Goal: Task Accomplishment & Management: Manage account settings

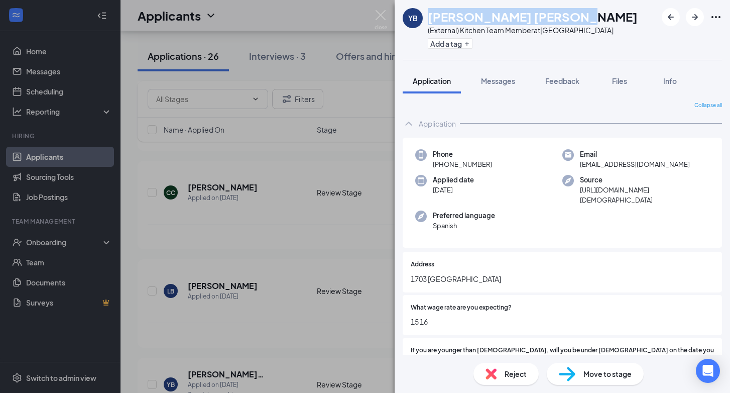
scroll to position [401, 0]
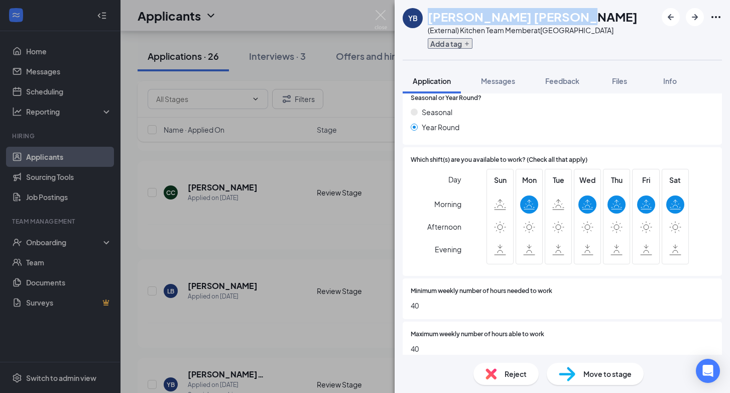
click at [452, 44] on button "Add a tag" at bounding box center [450, 43] width 45 height 11
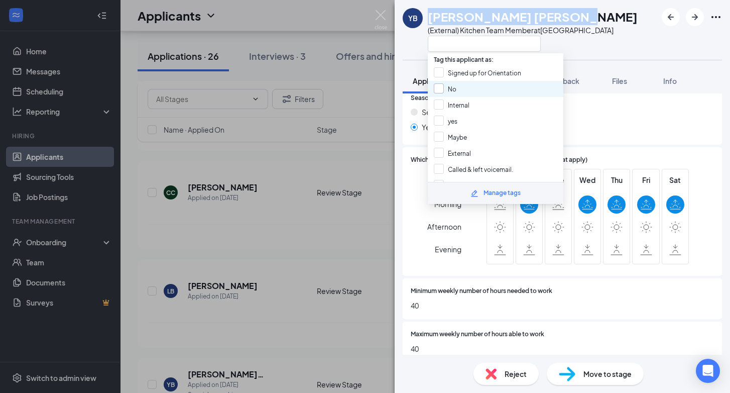
click at [437, 87] on input "No" at bounding box center [445, 88] width 23 height 11
checkbox input "true"
click at [380, 10] on img at bounding box center [381, 20] width 13 height 20
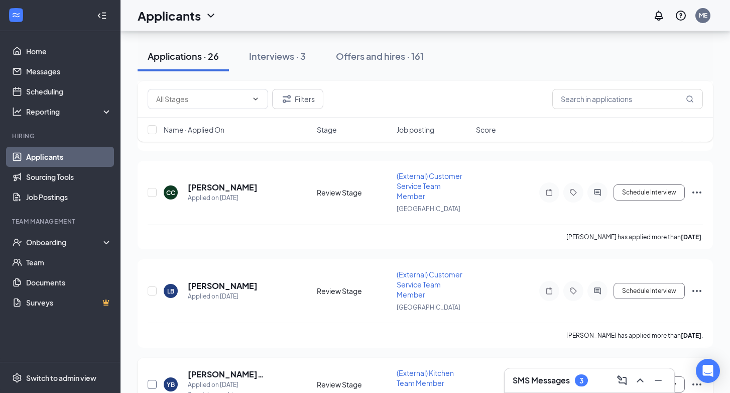
click at [153, 380] on input "checkbox" at bounding box center [152, 384] width 9 height 9
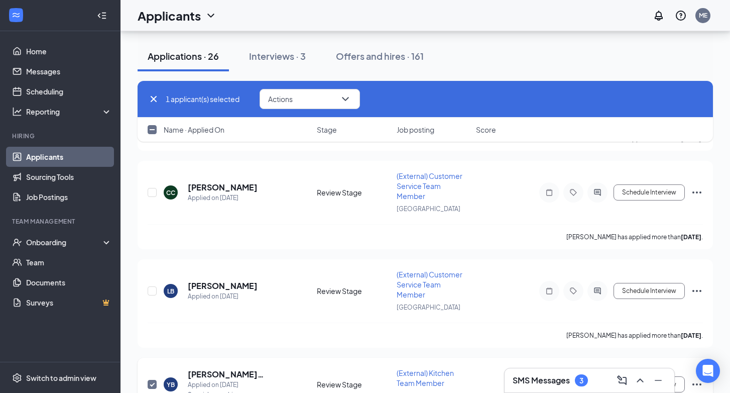
click at [153, 380] on input "checkbox" at bounding box center [152, 384] width 9 height 9
checkbox input "false"
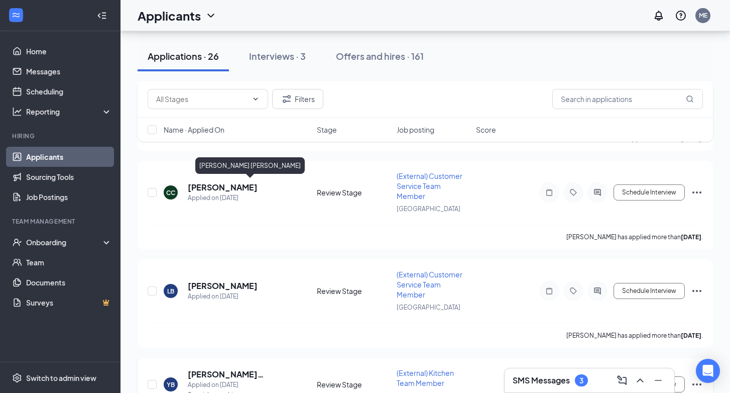
click at [212, 369] on h5 "[PERSON_NAME] [PERSON_NAME]" at bounding box center [239, 374] width 102 height 11
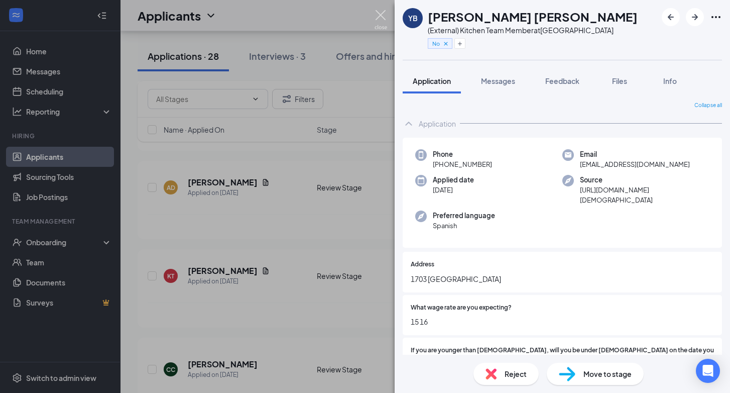
click at [380, 13] on img at bounding box center [381, 20] width 13 height 20
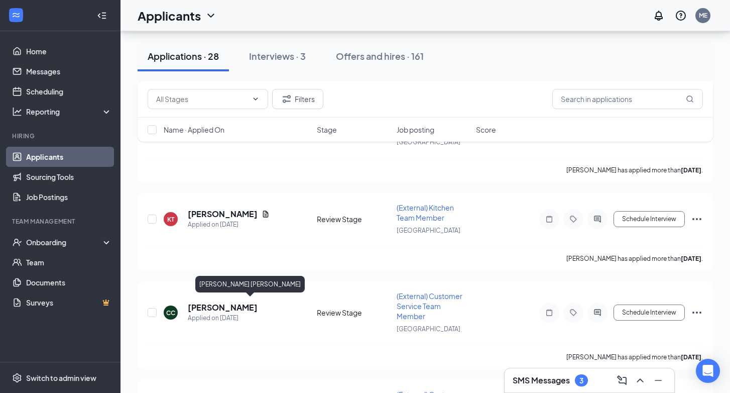
scroll to position [2092, 0]
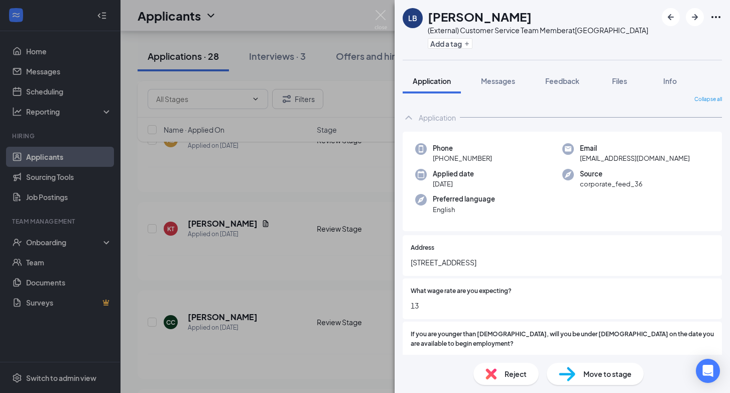
scroll to position [9, 0]
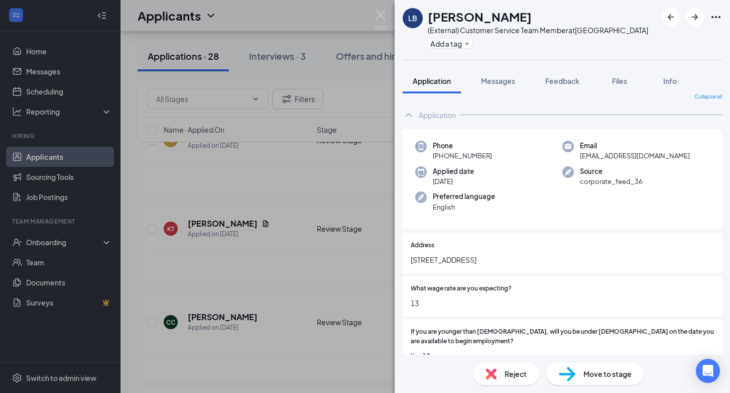
drag, startPoint x: 411, startPoint y: 260, endPoint x: 481, endPoint y: 257, distance: 69.4
click at [481, 257] on span "[STREET_ADDRESS]" at bounding box center [562, 259] width 303 height 11
copy span "[STREET_ADDRESS]"
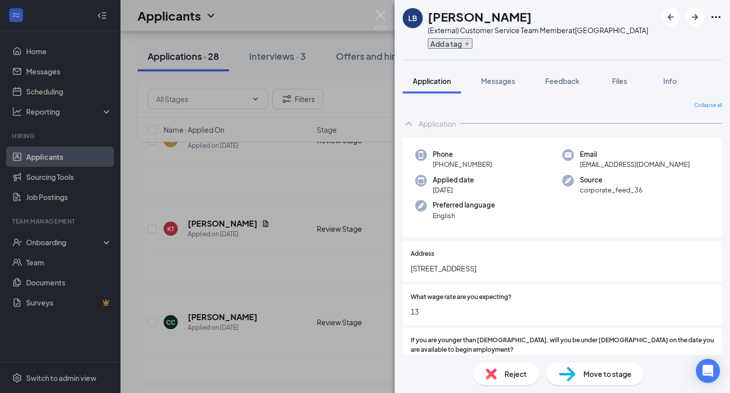
click at [446, 42] on button "Add a tag" at bounding box center [450, 43] width 45 height 11
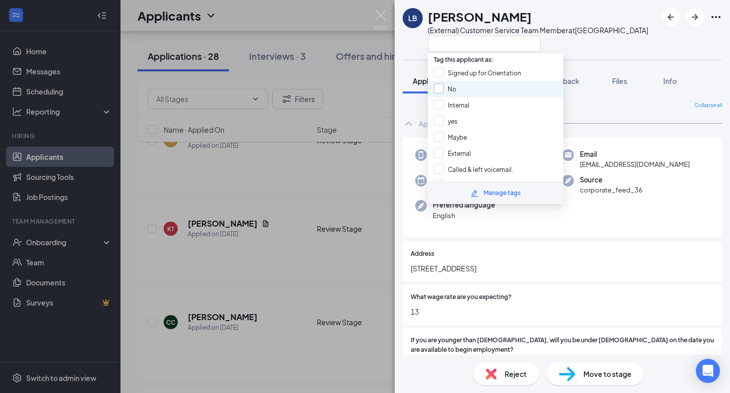
click at [439, 86] on input "No" at bounding box center [445, 88] width 23 height 11
checkbox input "true"
click at [380, 15] on img at bounding box center [381, 20] width 13 height 20
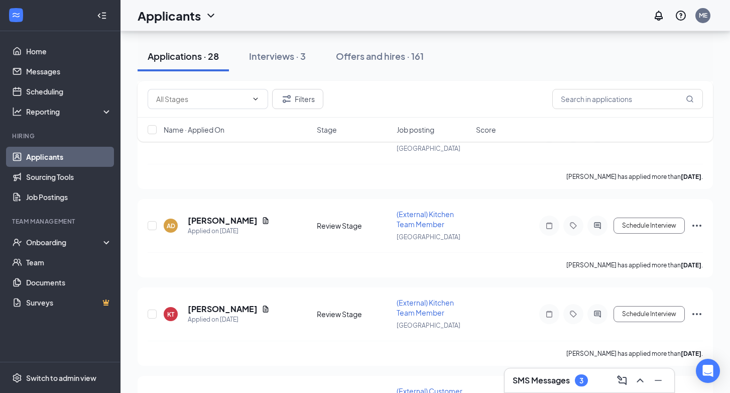
scroll to position [1996, 0]
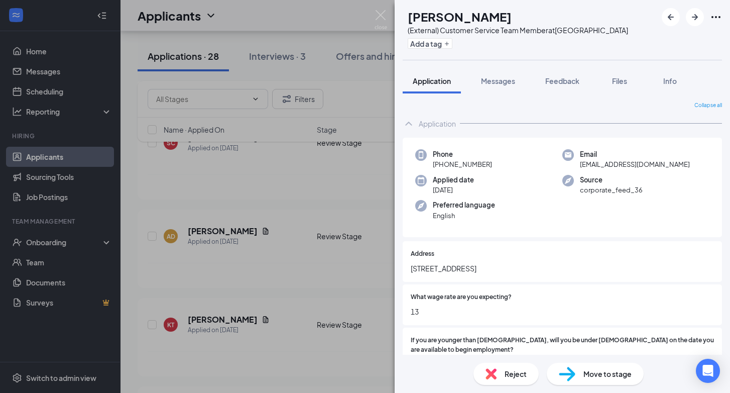
drag, startPoint x: 411, startPoint y: 269, endPoint x: 507, endPoint y: 264, distance: 96.1
click at [507, 264] on span "[STREET_ADDRESS]" at bounding box center [562, 268] width 303 height 11
copy span "[STREET_ADDRESS]"
drag, startPoint x: 430, startPoint y: 19, endPoint x: 553, endPoint y: 22, distance: 123.6
click at [553, 22] on div "[PERSON_NAME]" at bounding box center [518, 16] width 220 height 17
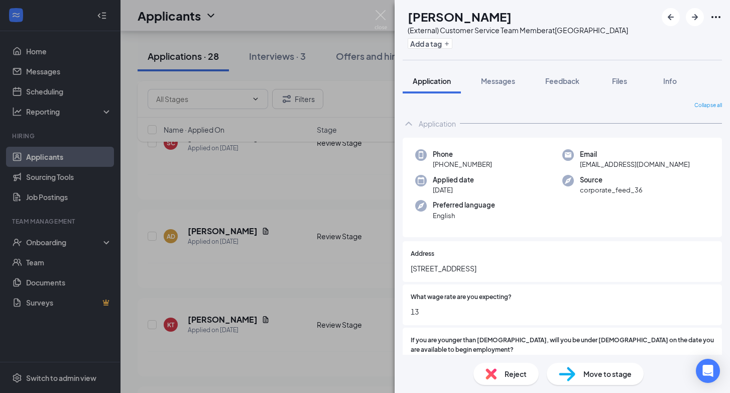
copy h1 "[PERSON_NAME]"
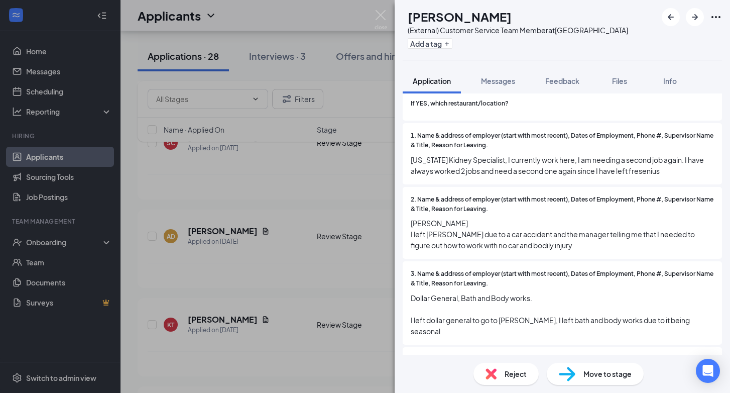
scroll to position [738, 0]
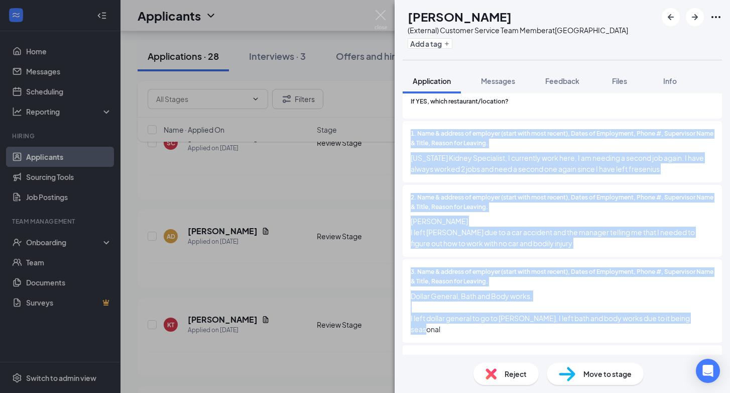
drag, startPoint x: 412, startPoint y: 138, endPoint x: 710, endPoint y: 316, distance: 347.0
click at [710, 316] on div "Address [STREET_ADDRESS] What wage rate are you expecting? 13 If you are younge…" at bounding box center [562, 144] width 319 height 1283
copy div "1. Name & address of employer (start with most recent), Dates of Employment, Ph…"
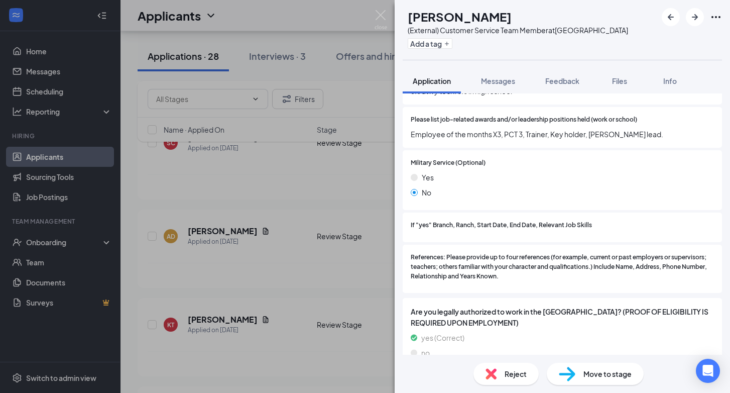
scroll to position [1230, 0]
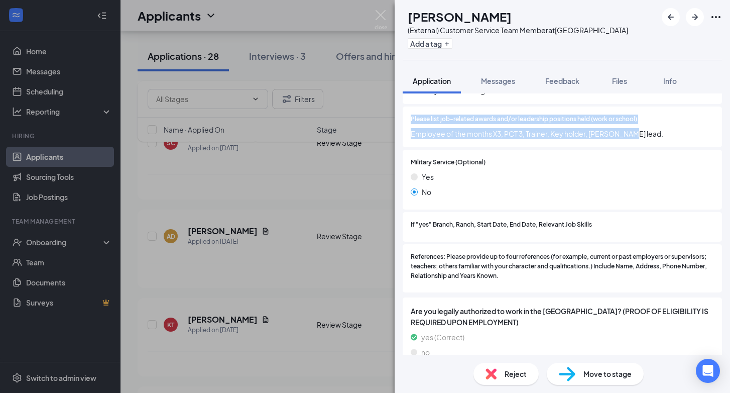
drag, startPoint x: 411, startPoint y: 109, endPoint x: 663, endPoint y: 123, distance: 252.9
click at [663, 123] on div "Please list job-related awards and/or leadership positions held (work or school…" at bounding box center [562, 126] width 303 height 25
copy div "Please list job-related awards and/or leadership positions held (work or school…"
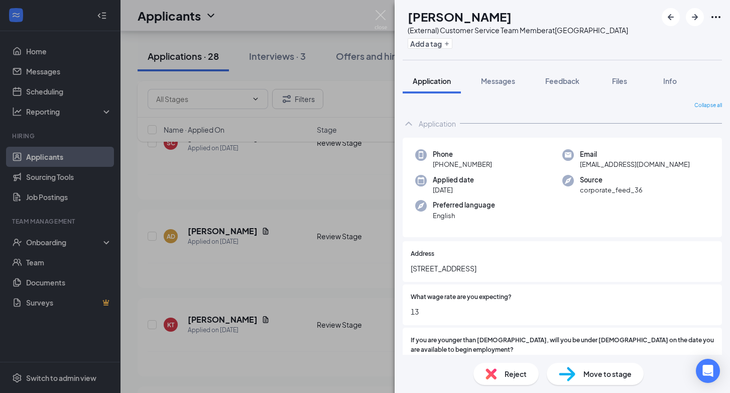
scroll to position [4, 0]
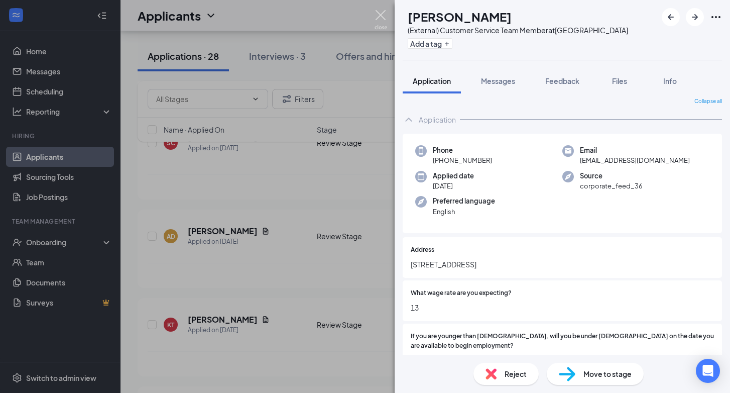
click at [379, 13] on img at bounding box center [381, 20] width 13 height 20
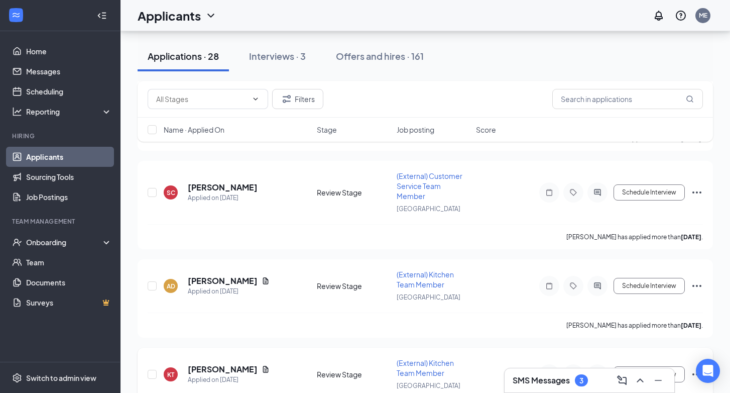
scroll to position [1946, 0]
click at [202, 364] on h5 "[PERSON_NAME]" at bounding box center [223, 369] width 70 height 11
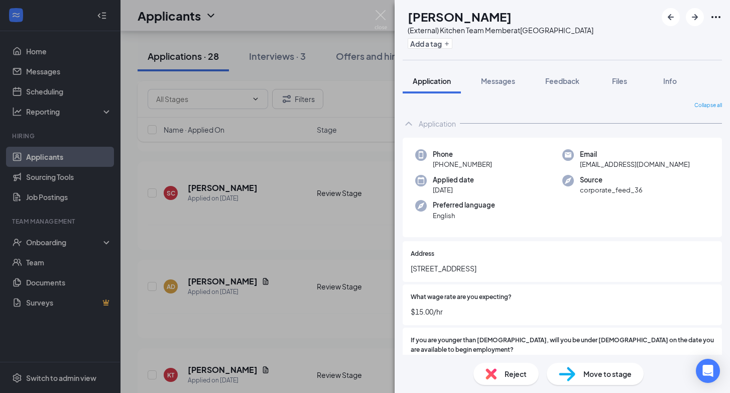
scroll to position [2, 0]
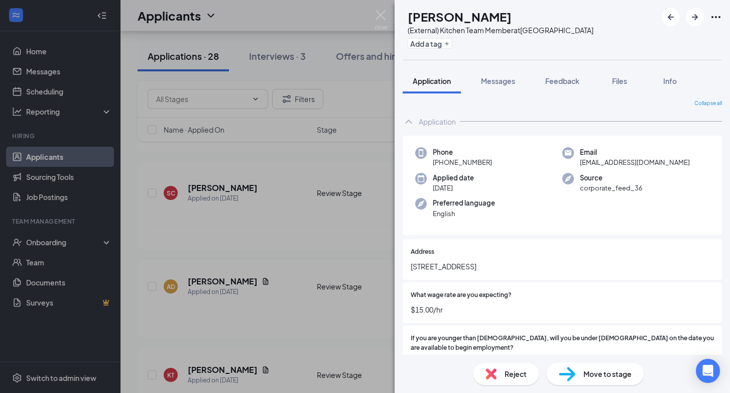
drag, startPoint x: 411, startPoint y: 265, endPoint x: 580, endPoint y: 264, distance: 168.7
click at [580, 264] on span "[STREET_ADDRESS]" at bounding box center [562, 266] width 303 height 11
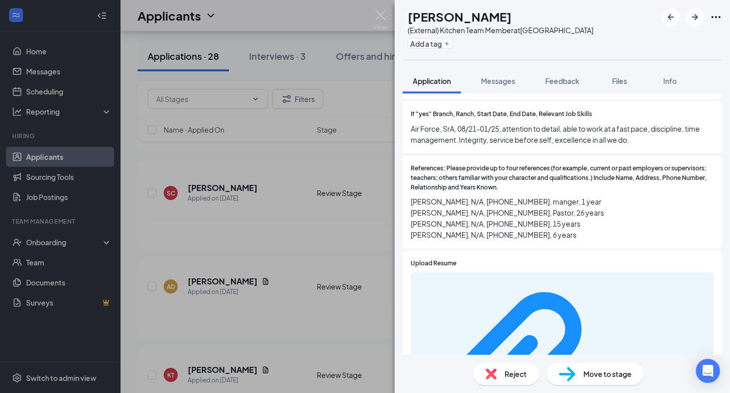
scroll to position [1425, 0]
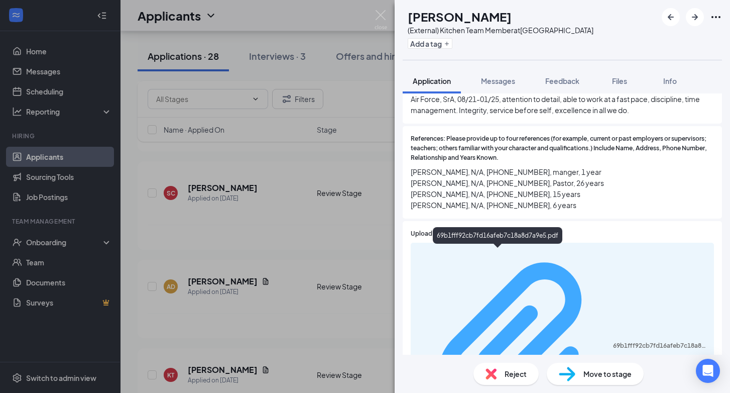
click at [613, 341] on div "69b1fff92cb7fd16afeb7c18a8d7a9e5.pdf" at bounding box center [660, 345] width 95 height 8
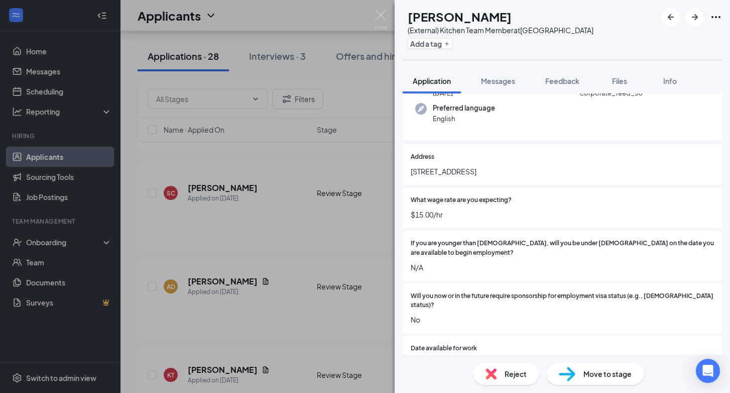
scroll to position [0, 0]
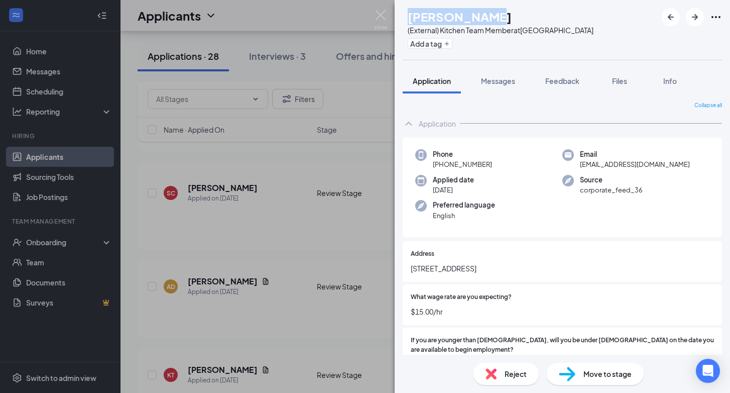
drag, startPoint x: 429, startPoint y: 21, endPoint x: 499, endPoint y: 14, distance: 70.2
click at [499, 14] on div "[PERSON_NAME]" at bounding box center [501, 16] width 186 height 17
copy h1 "[PERSON_NAME]"
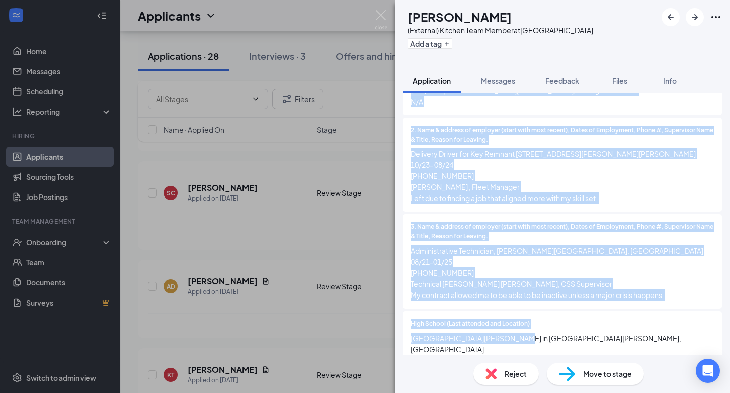
scroll to position [833, 0]
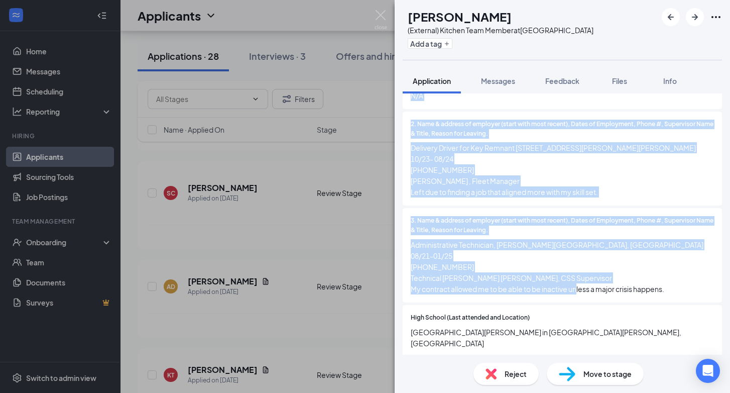
drag, startPoint x: 411, startPoint y: 107, endPoint x: 677, endPoint y: 305, distance: 331.6
click at [677, 305] on div "Address [STREET_ADDRESS] What wage rate are you expecting? $15.00/hr If you are…" at bounding box center [562, 110] width 319 height 1405
copy div "1. Name & address of employer (start with most recent), Dates of Employment, Ph…"
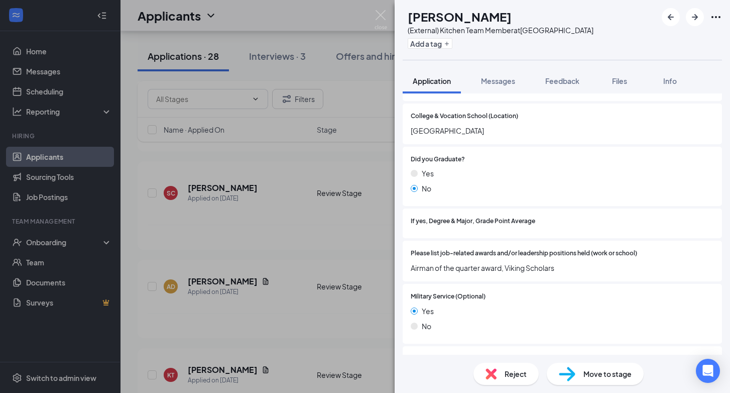
scroll to position [1200, 0]
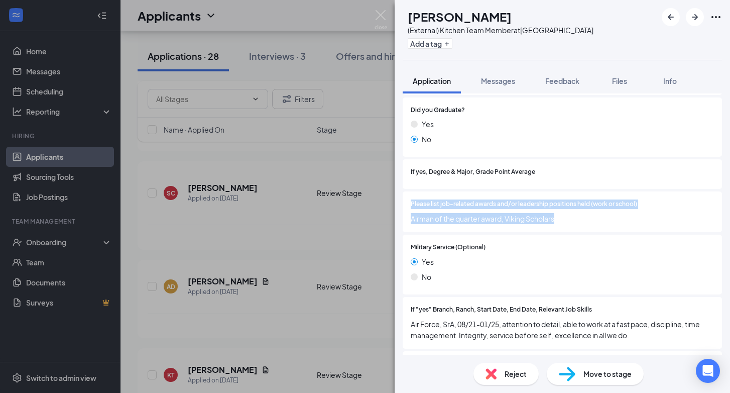
drag, startPoint x: 410, startPoint y: 206, endPoint x: 580, endPoint y: 218, distance: 170.7
click at [580, 218] on div "Please list job-related awards and/or leadership positions held (work or school…" at bounding box center [562, 211] width 303 height 25
copy div "Please list job-related awards and/or leadership positions held (work or school…"
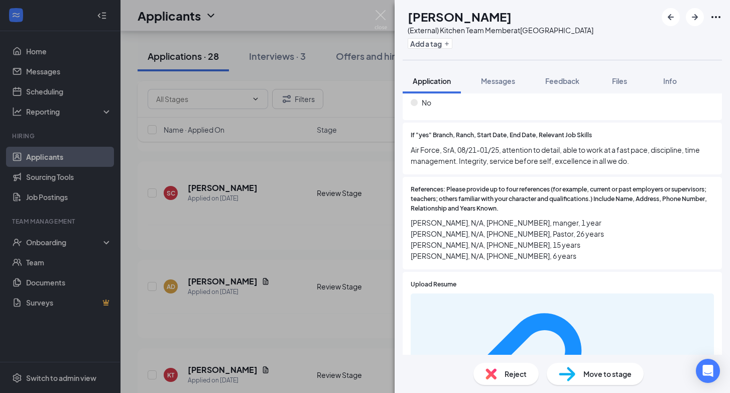
scroll to position [1425, 0]
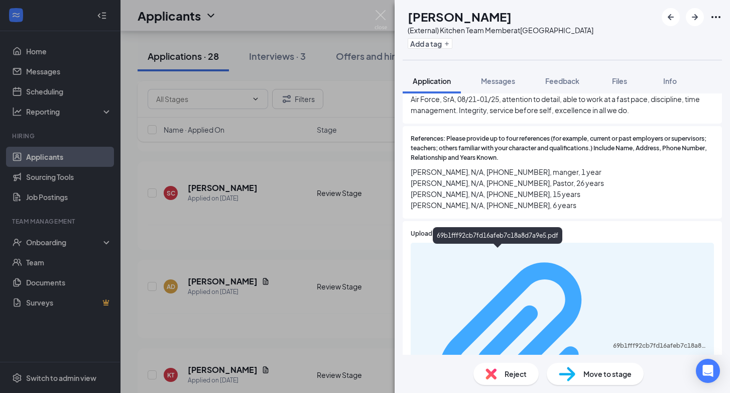
click at [613, 341] on div "69b1fff92cb7fd16afeb7c18a8d7a9e5.pdf" at bounding box center [660, 345] width 95 height 8
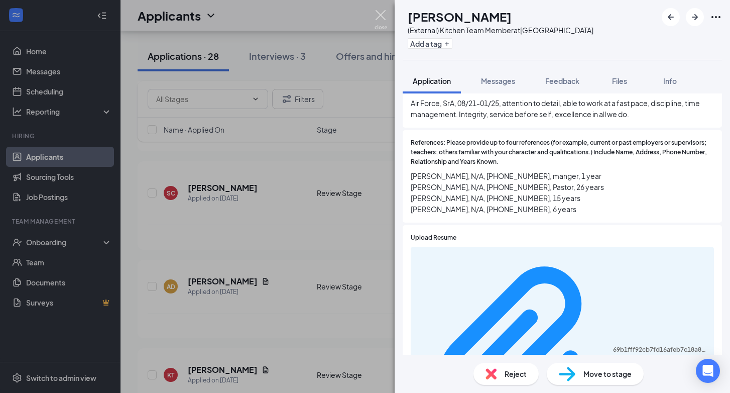
click at [384, 15] on img at bounding box center [381, 20] width 13 height 20
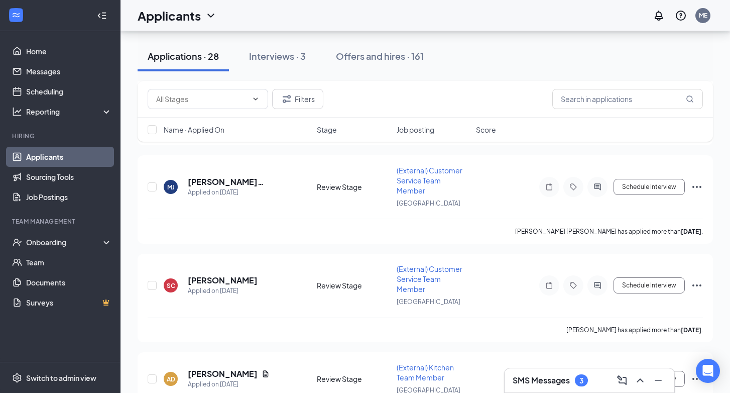
scroll to position [1852, 0]
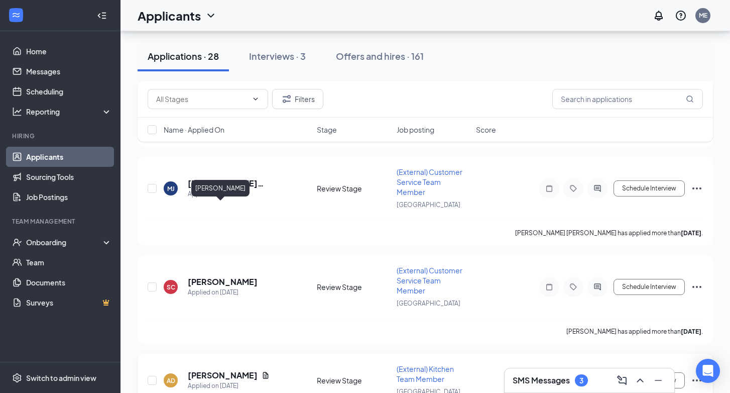
click at [206, 370] on h5 "[PERSON_NAME]" at bounding box center [223, 375] width 70 height 11
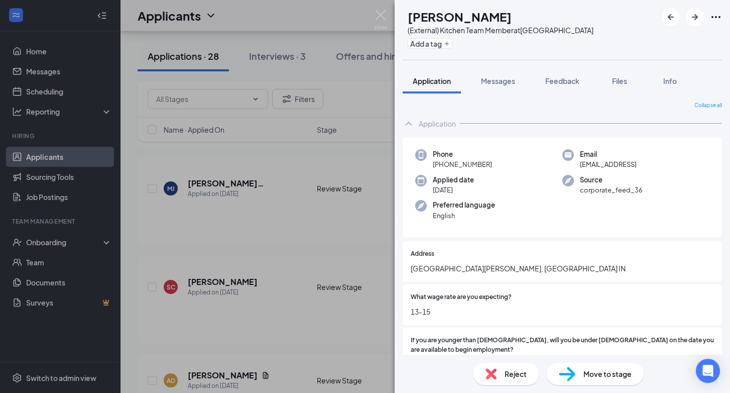
scroll to position [33, 0]
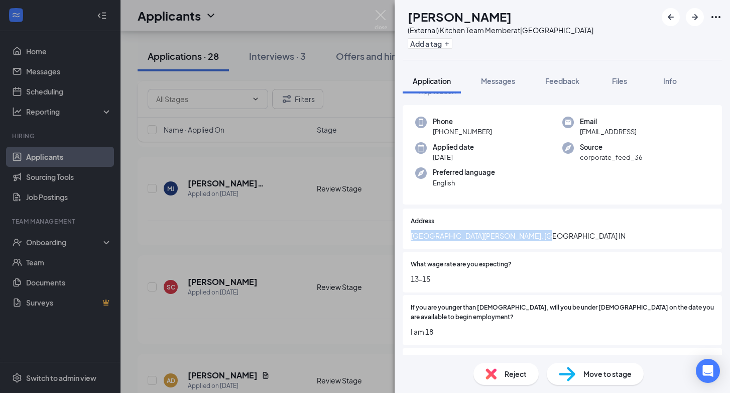
drag, startPoint x: 411, startPoint y: 236, endPoint x: 551, endPoint y: 235, distance: 139.6
click at [551, 235] on span "[GEOGRAPHIC_DATA][PERSON_NAME], [GEOGRAPHIC_DATA] IN" at bounding box center [562, 235] width 303 height 11
copy span "[GEOGRAPHIC_DATA][PERSON_NAME], [GEOGRAPHIC_DATA] IN"
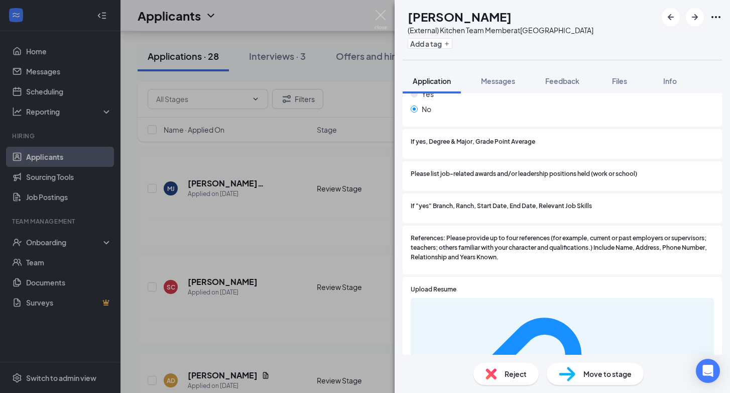
scroll to position [1198, 0]
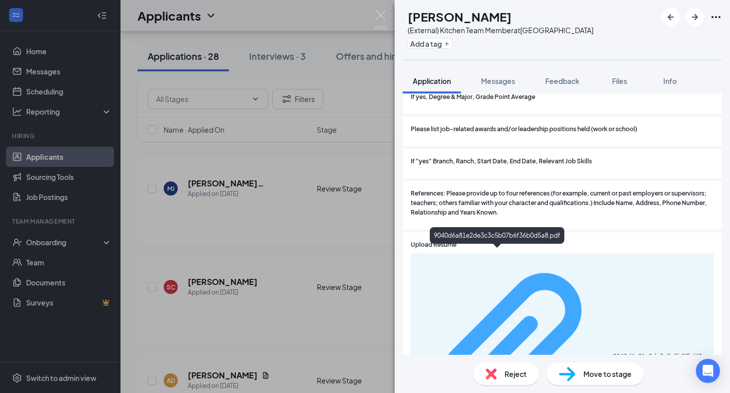
click at [613, 352] on div "9040d6a81e2de3c3c5b07b6f36b0d5a8.pdf" at bounding box center [660, 356] width 95 height 8
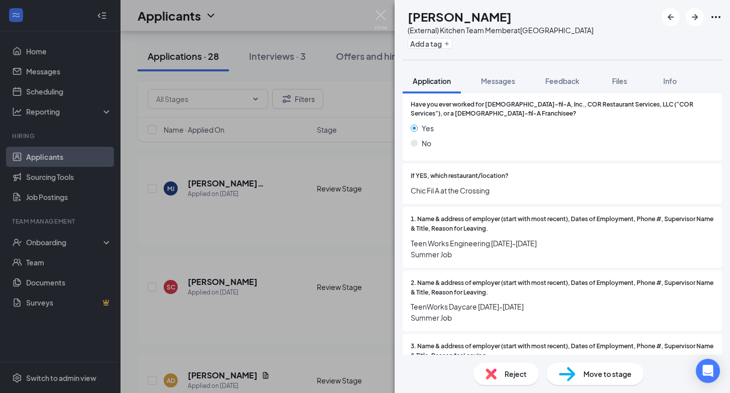
scroll to position [664, 0]
drag, startPoint x: 411, startPoint y: 181, endPoint x: 502, endPoint y: 183, distance: 90.9
click at [502, 184] on span "Chic Fil A at the Crossing" at bounding box center [562, 189] width 303 height 11
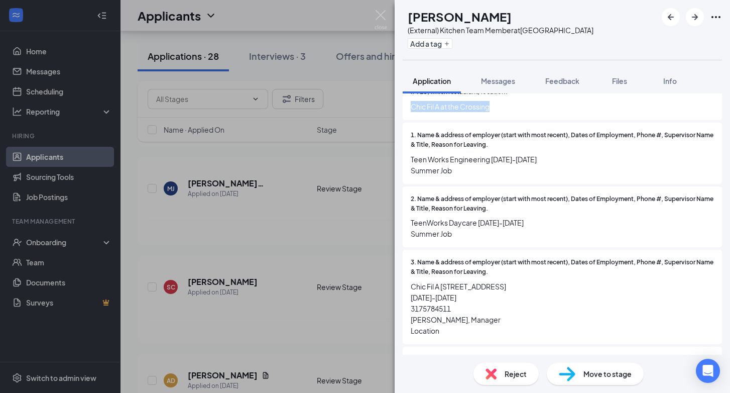
scroll to position [748, 0]
drag, startPoint x: 411, startPoint y: 287, endPoint x: 538, endPoint y: 288, distance: 126.5
click at [538, 288] on span "Chic Fil A [STREET_ADDRESS] [DATE]-[DATE] 3175784511 [PERSON_NAME], Manager Loc…" at bounding box center [562, 307] width 303 height 55
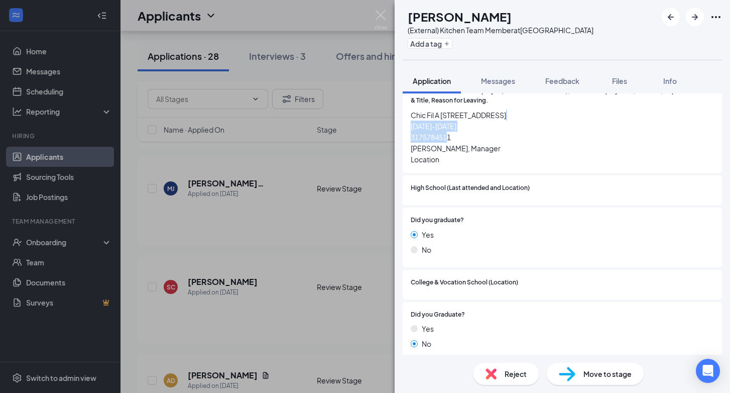
scroll to position [884, 0]
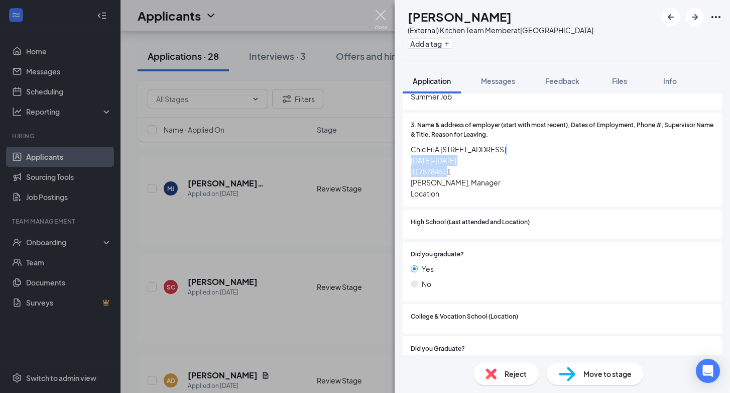
click at [381, 16] on img at bounding box center [381, 20] width 13 height 20
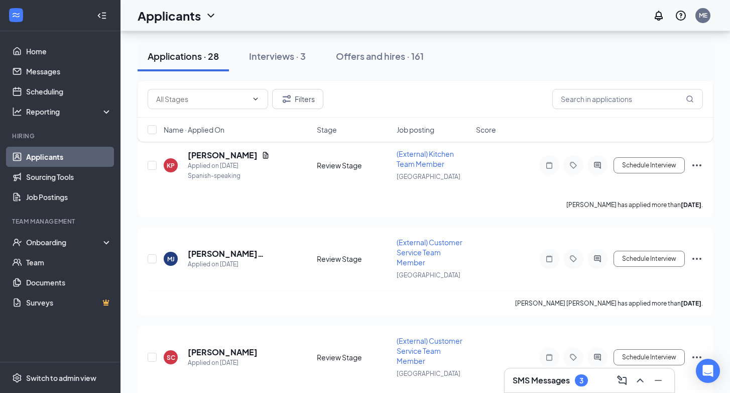
scroll to position [1781, 0]
click at [219, 347] on h5 "[PERSON_NAME]" at bounding box center [223, 352] width 70 height 11
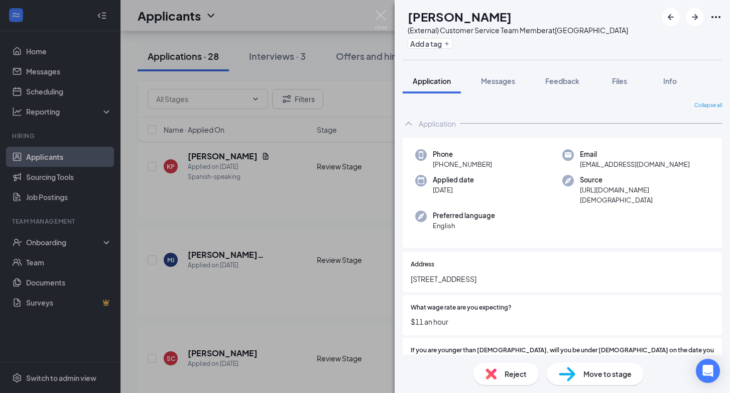
drag, startPoint x: 411, startPoint y: 270, endPoint x: 503, endPoint y: 271, distance: 92.4
click at [503, 273] on span "[STREET_ADDRESS]" at bounding box center [562, 278] width 303 height 11
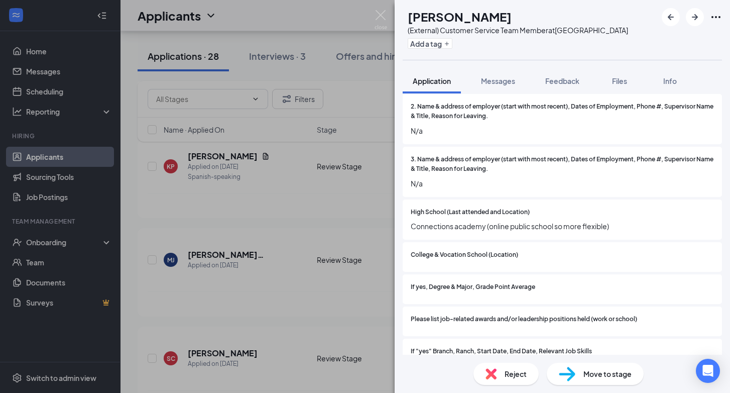
scroll to position [828, 0]
drag, startPoint x: 430, startPoint y: 19, endPoint x: 538, endPoint y: 16, distance: 108.5
click at [538, 16] on div "[PERSON_NAME]" at bounding box center [518, 16] width 220 height 17
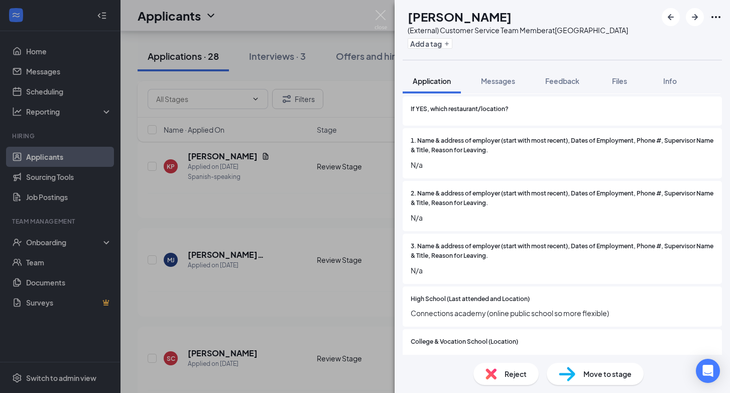
scroll to position [741, 0]
drag, startPoint x: 412, startPoint y: 293, endPoint x: 620, endPoint y: 297, distance: 207.9
click at [620, 307] on span "Connections academy (online public school so more flexible)" at bounding box center [562, 312] width 303 height 11
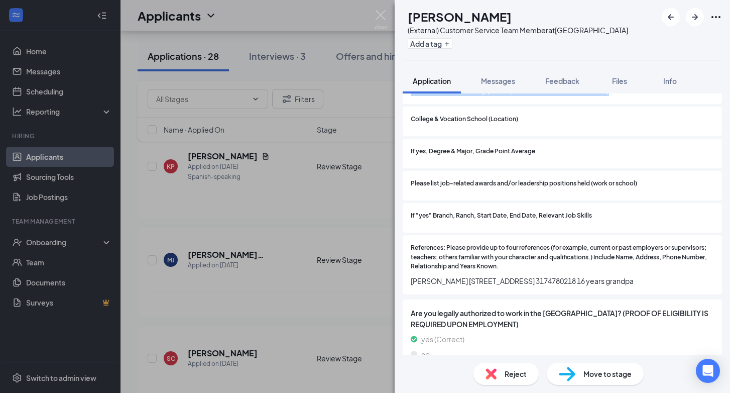
scroll to position [959, 0]
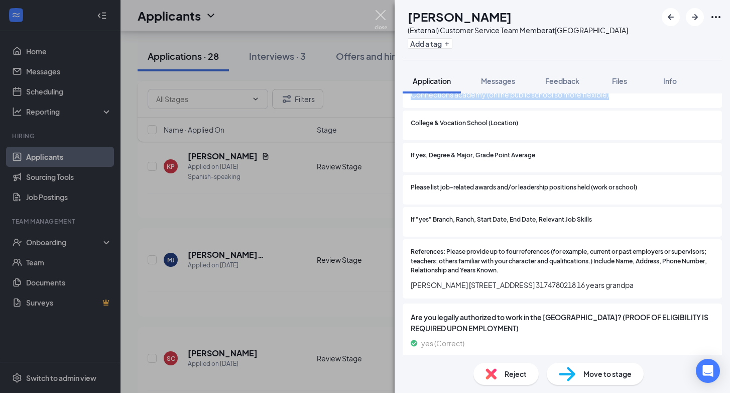
click at [383, 15] on img at bounding box center [381, 20] width 13 height 20
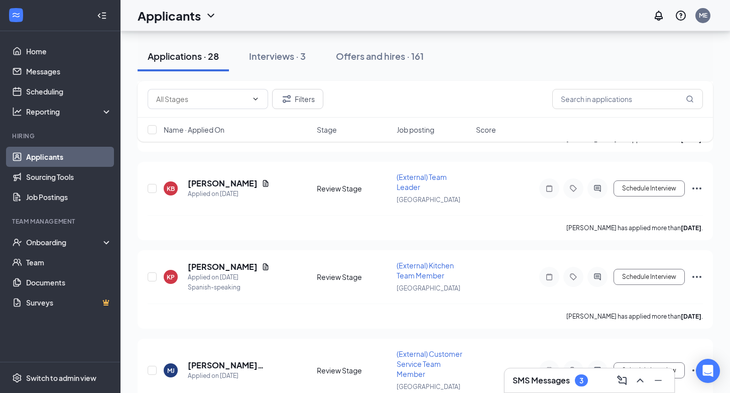
scroll to position [1670, 0]
click at [230, 360] on h5 "[PERSON_NAME] [PERSON_NAME]" at bounding box center [239, 365] width 102 height 11
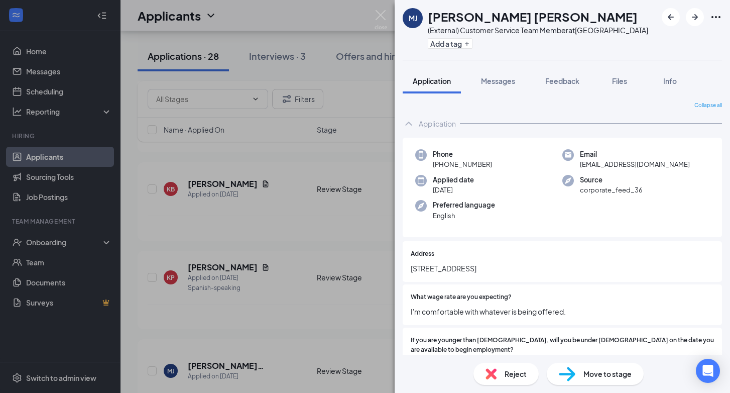
click at [438, 269] on span "[STREET_ADDRESS]" at bounding box center [562, 268] width 303 height 11
click at [441, 44] on button "Add a tag" at bounding box center [450, 43] width 45 height 11
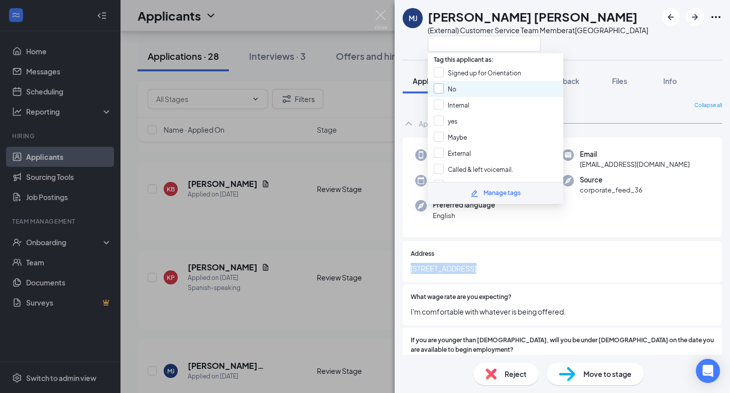
click at [438, 83] on input "No" at bounding box center [445, 88] width 23 height 11
checkbox input "true"
click at [382, 12] on img at bounding box center [381, 20] width 13 height 20
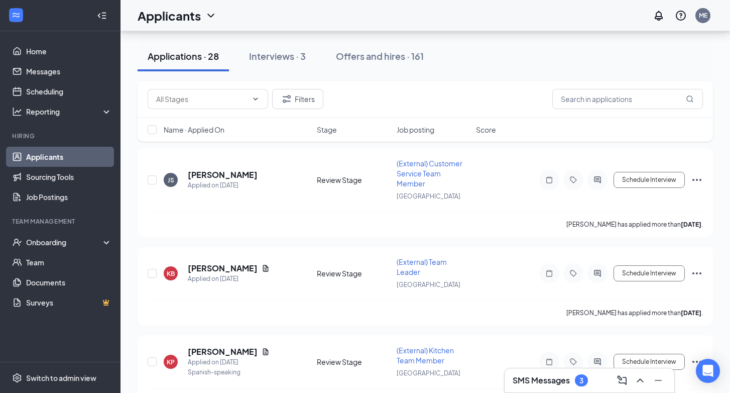
scroll to position [1571, 0]
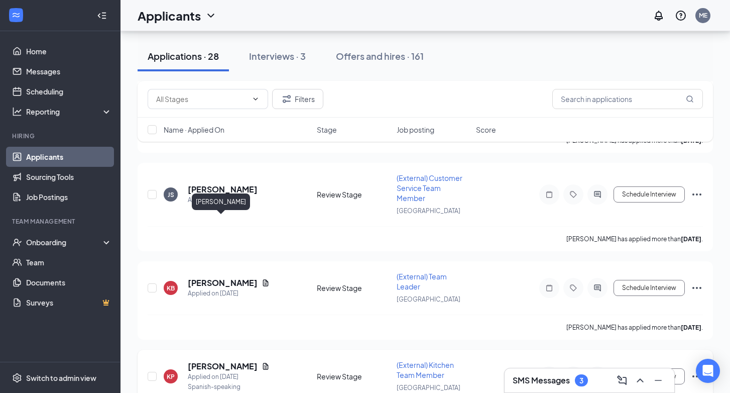
click at [216, 361] on h5 "[PERSON_NAME]" at bounding box center [223, 366] width 70 height 11
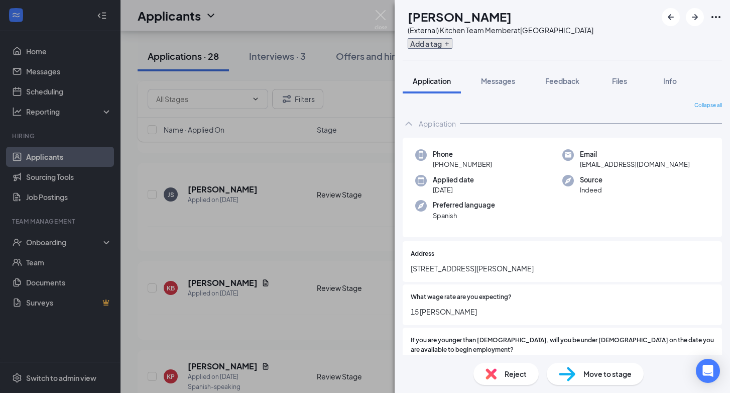
click at [449, 46] on button "Add a tag" at bounding box center [430, 43] width 45 height 11
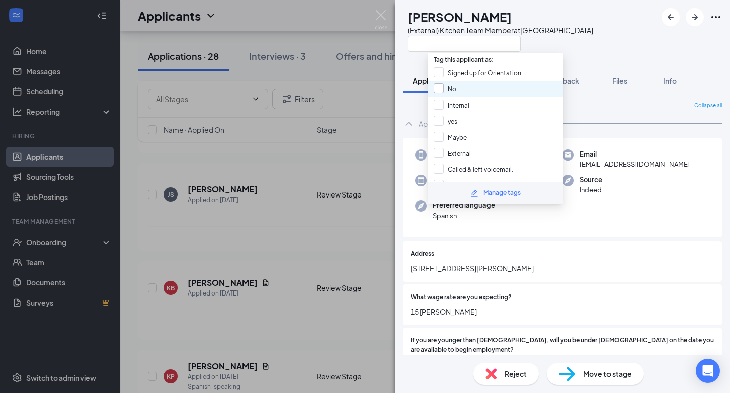
click at [438, 83] on input "No" at bounding box center [445, 88] width 23 height 11
checkbox input "true"
click at [404, 50] on div "KP [PERSON_NAME] (External) Kitchen Team Member at [GEOGRAPHIC_DATA]" at bounding box center [498, 30] width 191 height 44
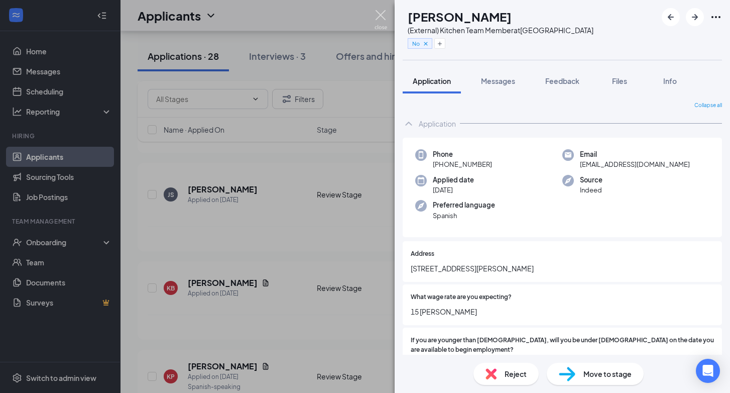
click at [382, 13] on img at bounding box center [381, 20] width 13 height 20
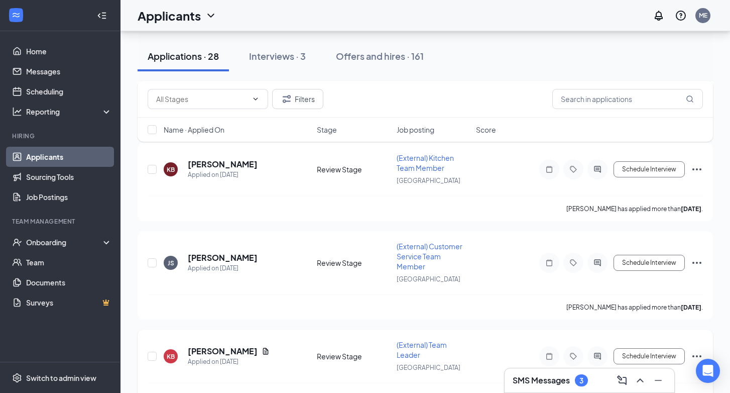
scroll to position [1502, 0]
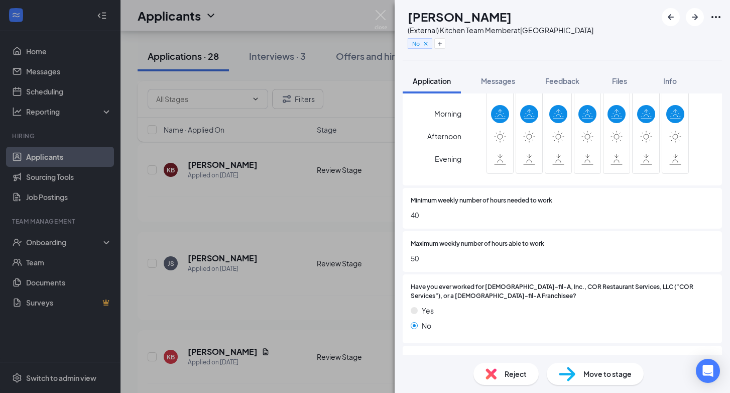
scroll to position [484, 0]
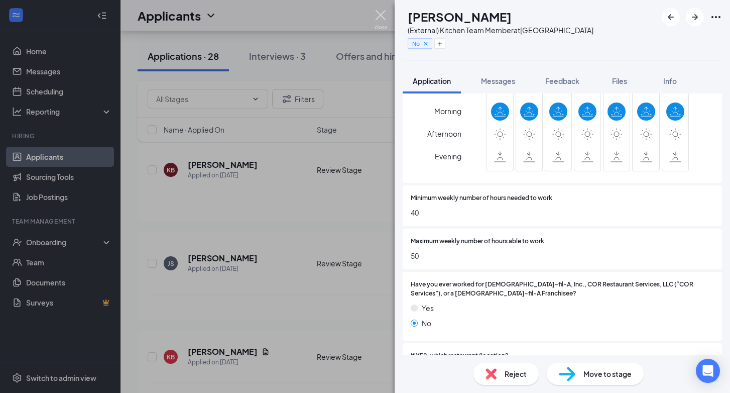
click at [379, 15] on img at bounding box center [381, 20] width 13 height 20
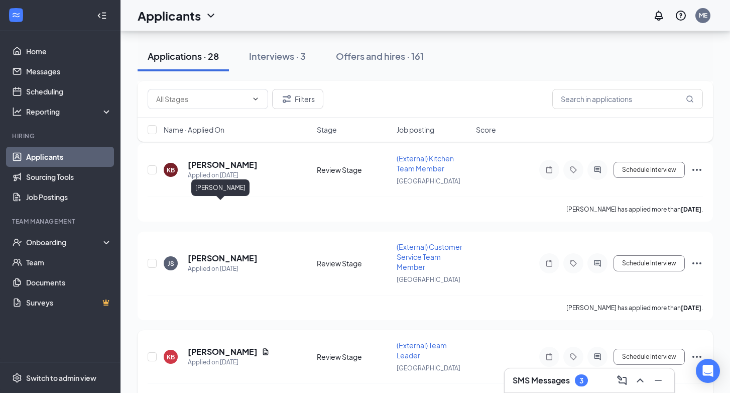
click at [215, 346] on h5 "[PERSON_NAME]" at bounding box center [223, 351] width 70 height 11
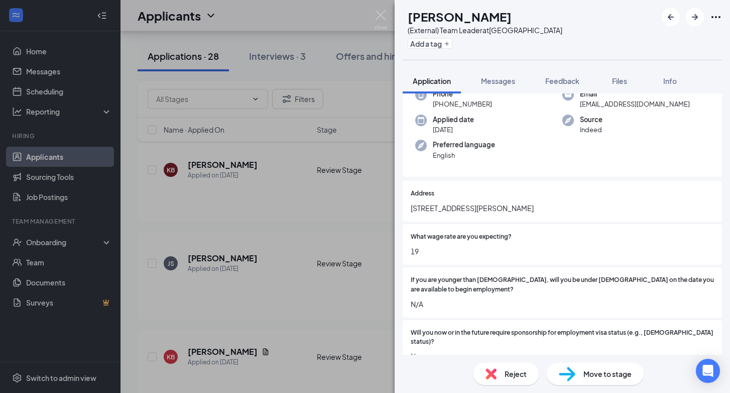
scroll to position [63, 0]
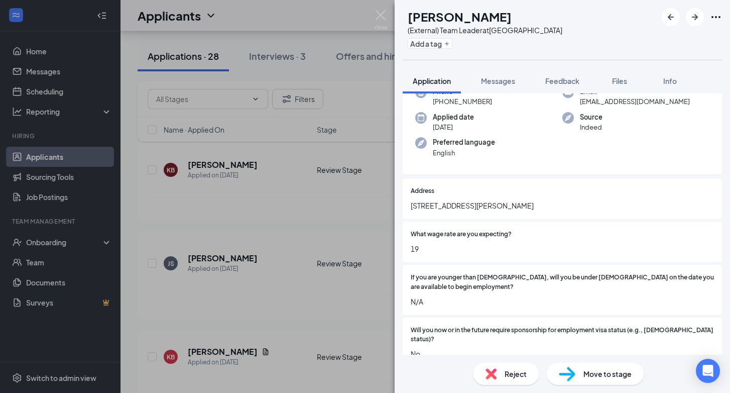
click at [431, 208] on span "[STREET_ADDRESS][PERSON_NAME]" at bounding box center [562, 205] width 303 height 11
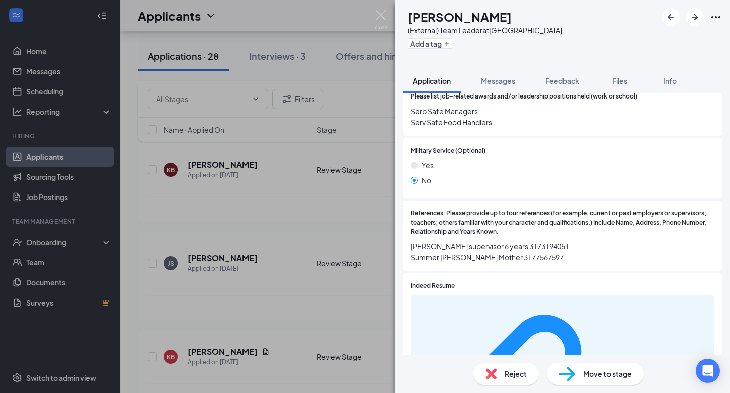
scroll to position [1072, 0]
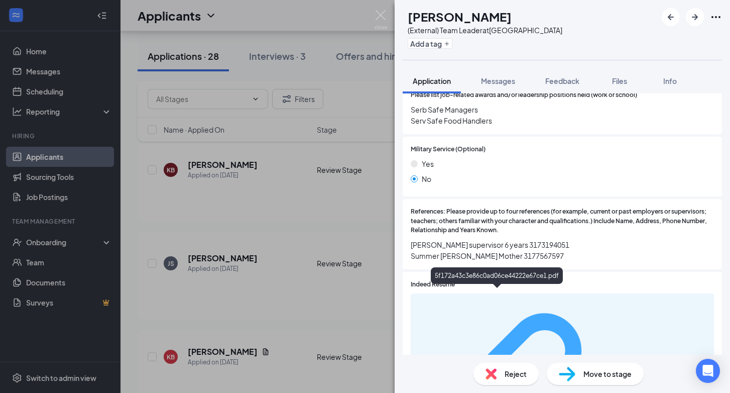
click at [613, 392] on div "5f172a43c3e86c0ad06ce44222e67ce1.pdf" at bounding box center [660, 396] width 95 height 8
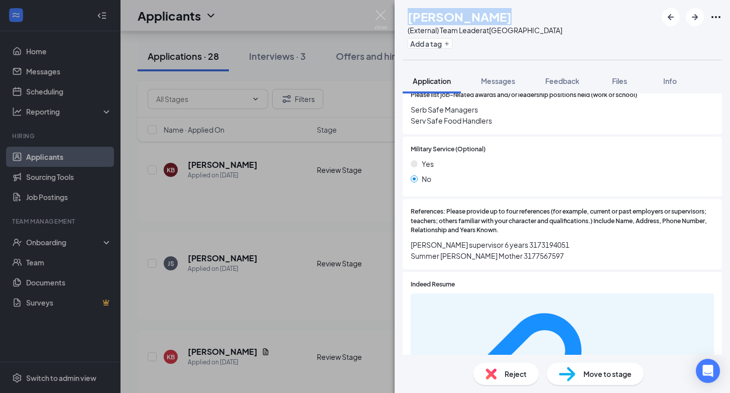
drag, startPoint x: 429, startPoint y: 16, endPoint x: 524, endPoint y: 24, distance: 95.7
click at [524, 24] on div "[PERSON_NAME]" at bounding box center [485, 16] width 155 height 17
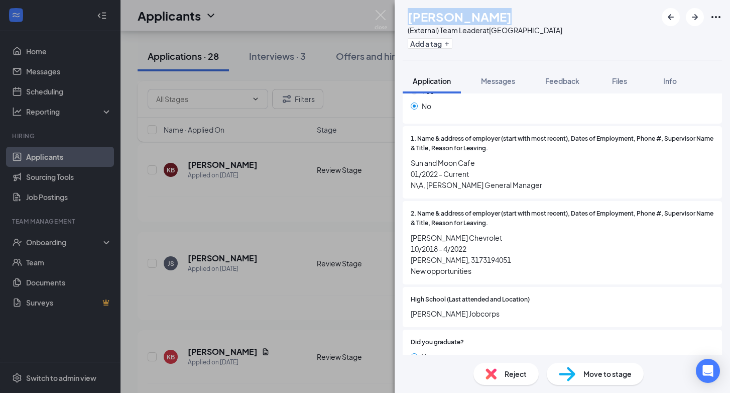
scroll to position [702, 0]
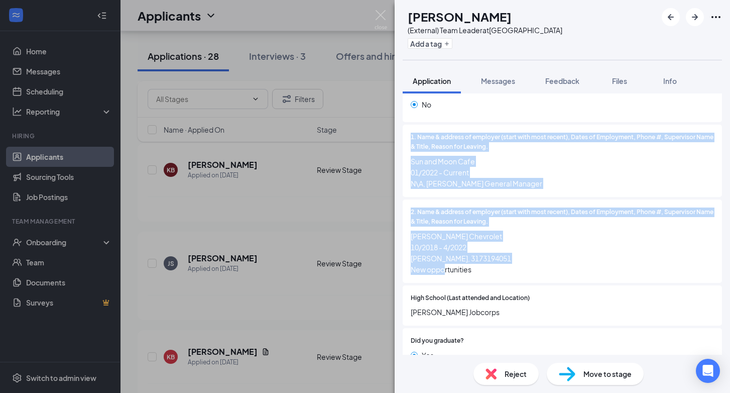
drag, startPoint x: 411, startPoint y: 127, endPoint x: 502, endPoint y: 257, distance: 158.7
click at [502, 257] on div "Address [STREET_ADDRESS][PERSON_NAME] What wage rate are you expecting? 19 If y…" at bounding box center [562, 90] width 319 height 1103
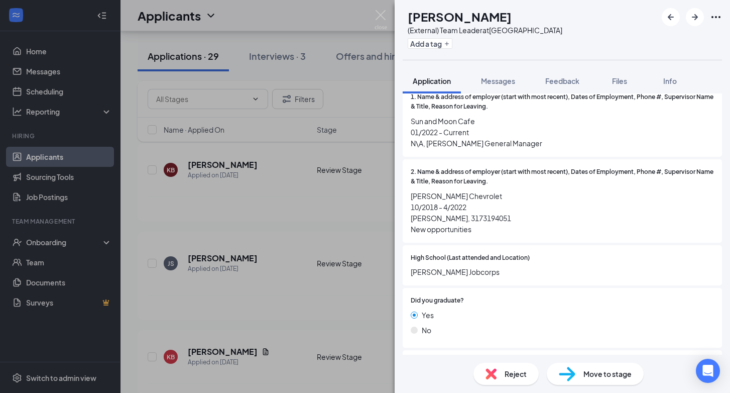
click at [383, 10] on div "KB [PERSON_NAME] (External) Team Leader at [GEOGRAPHIC_DATA] Add a tag Applicat…" at bounding box center [365, 196] width 730 height 393
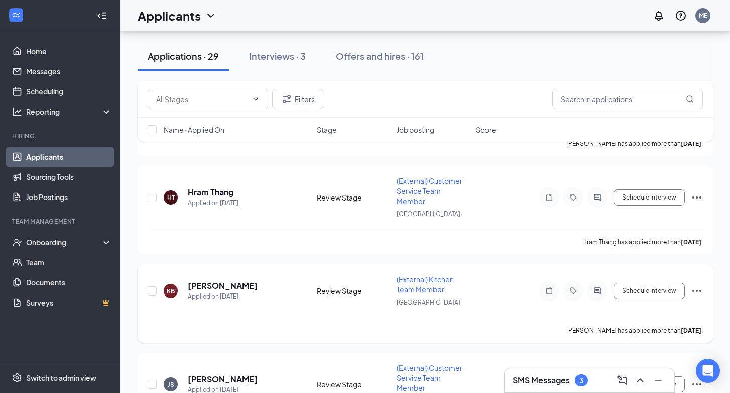
scroll to position [1470, 0]
click at [227, 373] on h5 "[PERSON_NAME]" at bounding box center [223, 378] width 70 height 11
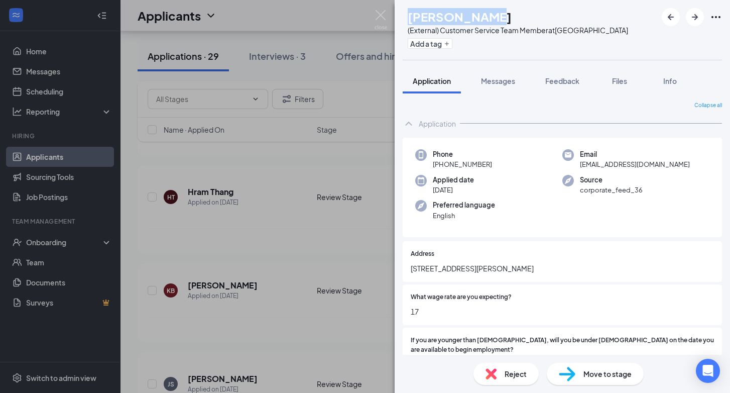
drag, startPoint x: 429, startPoint y: 16, endPoint x: 508, endPoint y: 15, distance: 78.8
click at [508, 15] on div "[PERSON_NAME]" at bounding box center [518, 16] width 220 height 17
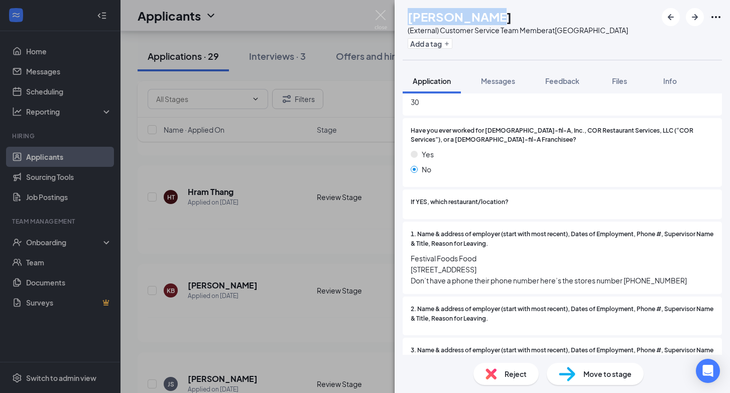
scroll to position [662, 0]
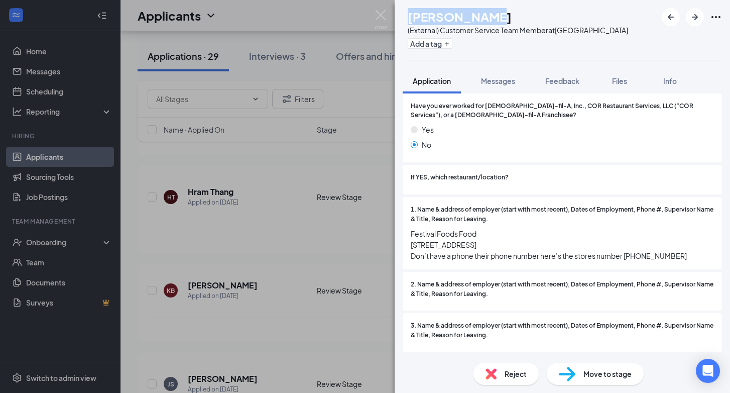
drag, startPoint x: 410, startPoint y: 199, endPoint x: 679, endPoint y: 266, distance: 276.8
click at [679, 261] on div "1. Name & address of employer (start with most recent), Dates of Employment, Ph…" at bounding box center [562, 233] width 303 height 56
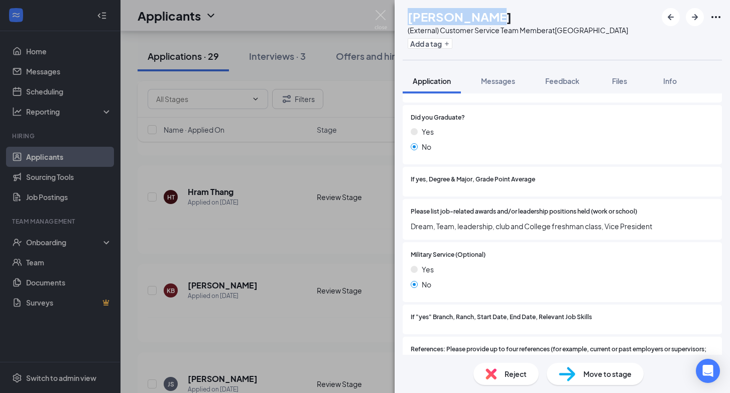
scroll to position [1069, 0]
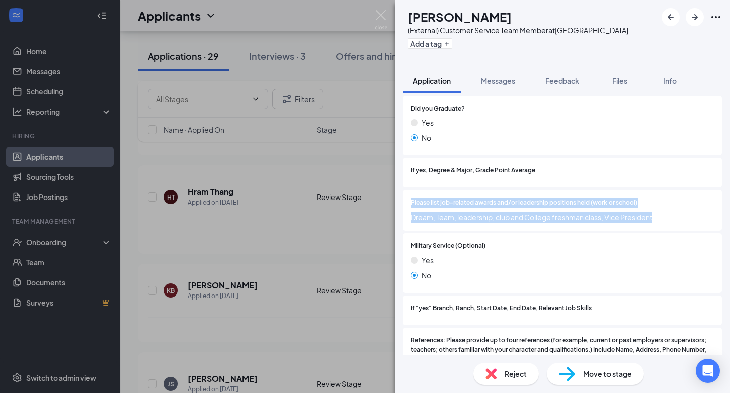
drag, startPoint x: 412, startPoint y: 213, endPoint x: 670, endPoint y: 234, distance: 259.0
click at [670, 222] on div "Please list job-related awards and/or leadership positions held (work or school…" at bounding box center [562, 210] width 303 height 25
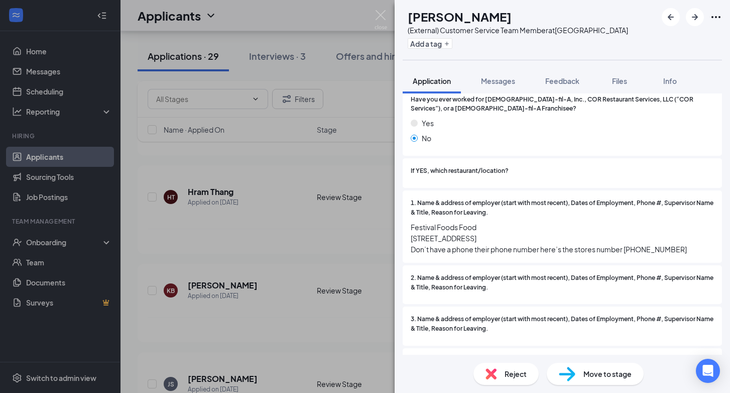
scroll to position [506, 0]
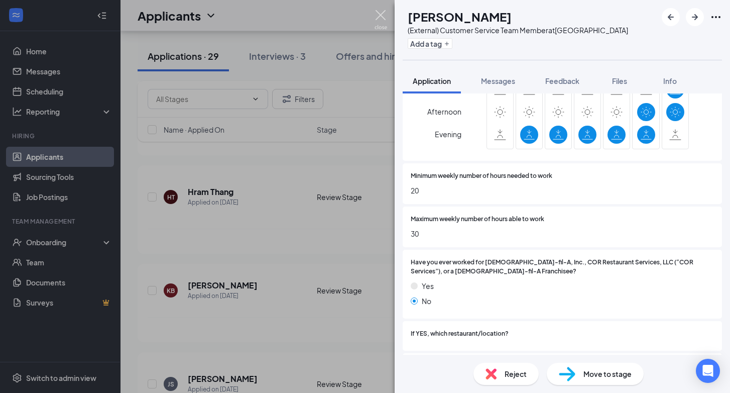
click at [383, 17] on img at bounding box center [381, 20] width 13 height 20
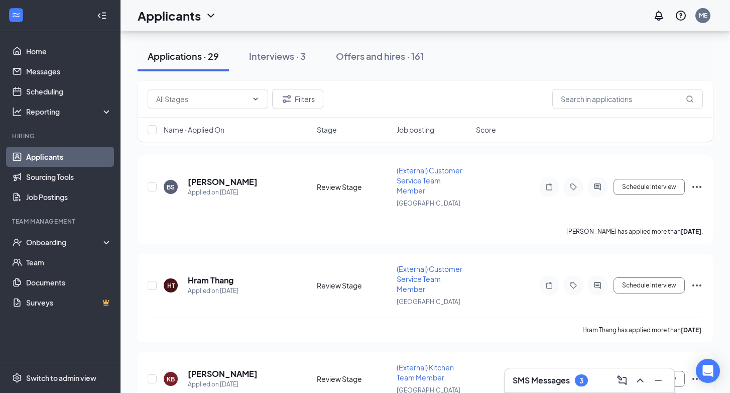
scroll to position [1373, 0]
